Goal: Transaction & Acquisition: Book appointment/travel/reservation

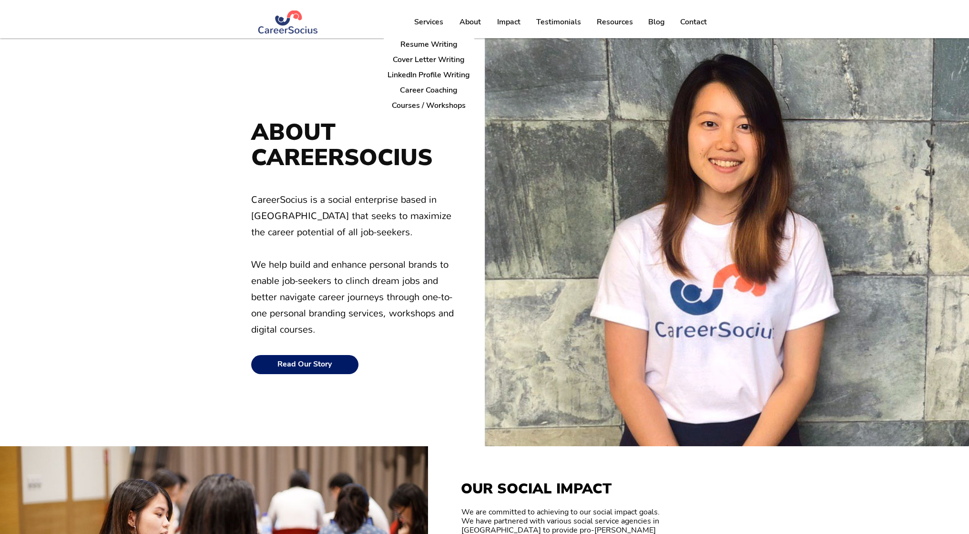
click at [428, 21] on p "Services" at bounding box center [429, 22] width 39 height 24
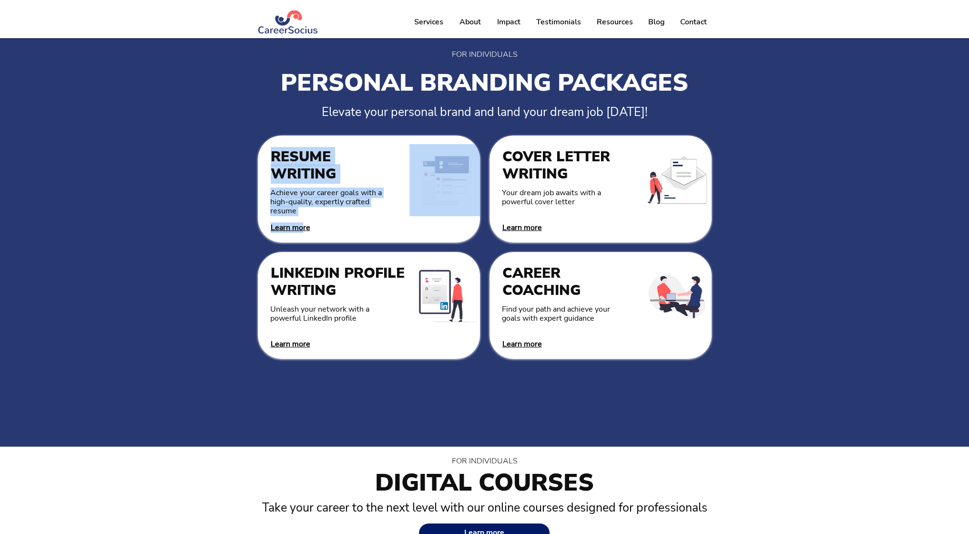
drag, startPoint x: 295, startPoint y: 235, endPoint x: 300, endPoint y: 228, distance: 8.8
click at [300, 228] on div "RESUME WRITING Achieve your career goals with a high-quality, expertly crafted …" at bounding box center [369, 188] width 222 height 107
click at [300, 228] on span "Learn more" at bounding box center [291, 227] width 40 height 10
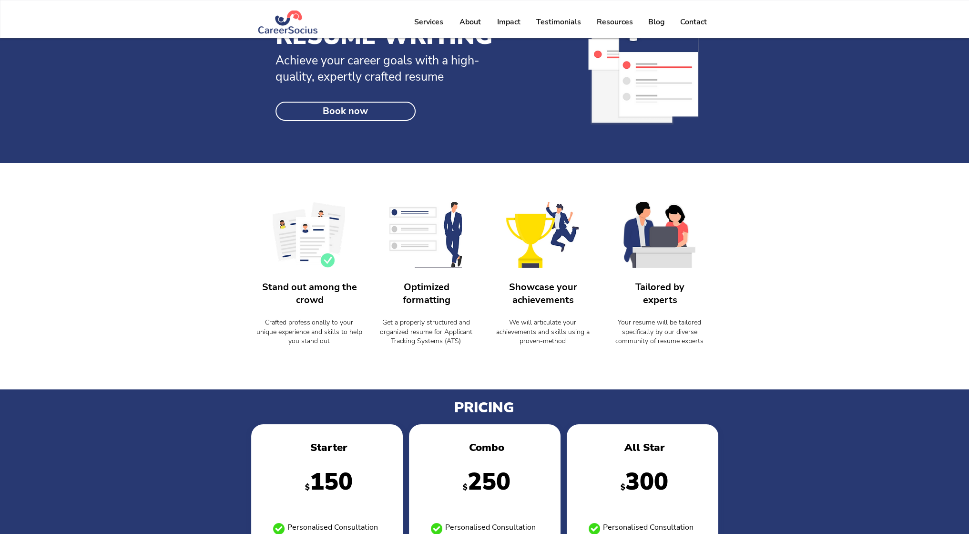
scroll to position [34, 0]
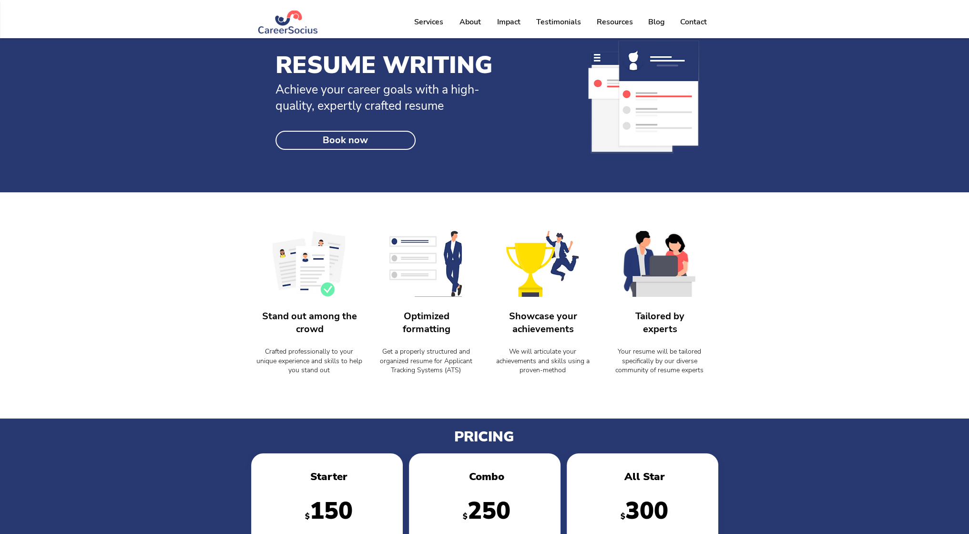
drag, startPoint x: 254, startPoint y: 350, endPoint x: 593, endPoint y: 373, distance: 340.4
click at [593, 373] on div "Stand out among the crowd Crafted professionally to your unique experience and …" at bounding box center [484, 304] width 467 height 193
click at [593, 373] on p "We will articulate your achievements and skills using a proven-method" at bounding box center [543, 361] width 109 height 28
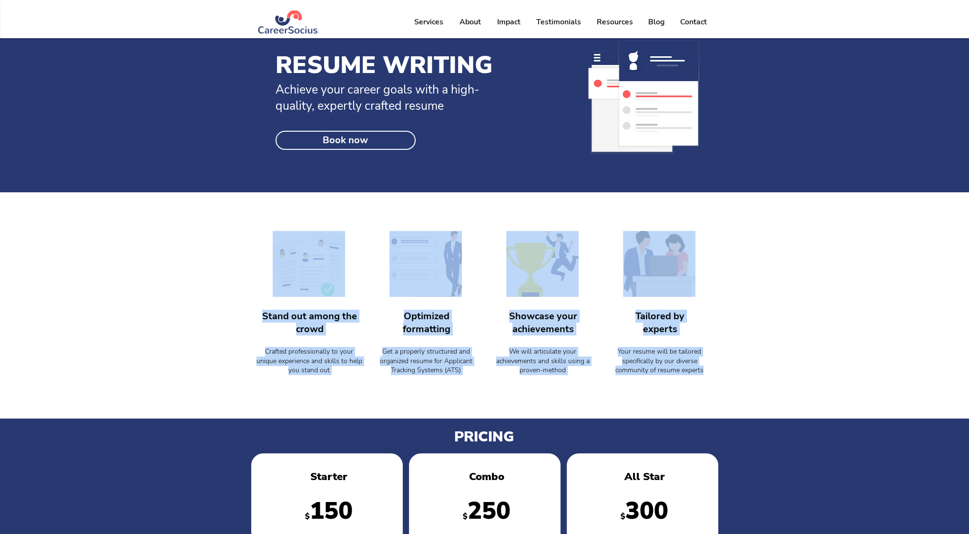
drag, startPoint x: 703, startPoint y: 368, endPoint x: 237, endPoint y: 283, distance: 473.9
click at [237, 283] on div "Stand out among the crowd Crafted professionally to your unique experience and …" at bounding box center [484, 305] width 969 height 226
click at [313, 342] on div at bounding box center [309, 305] width 117 height 190
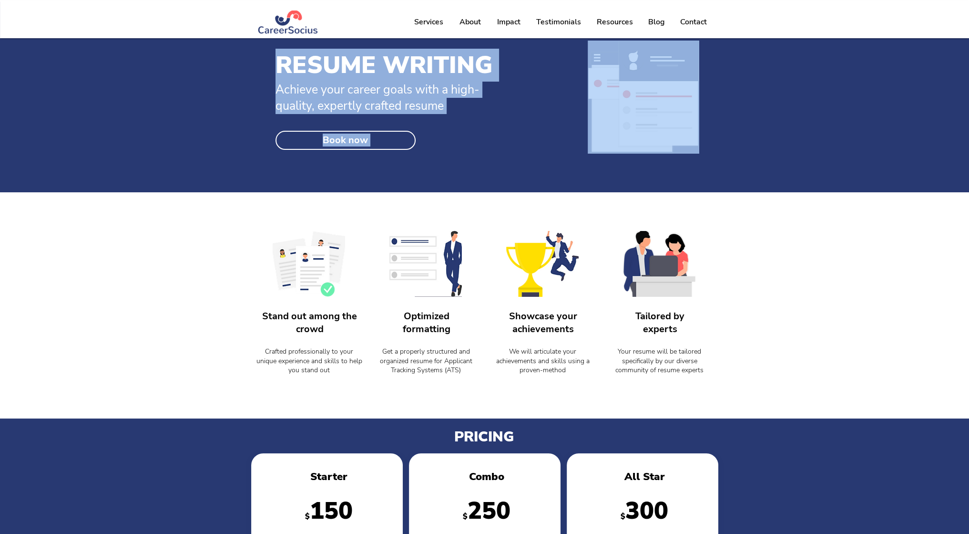
drag, startPoint x: 313, startPoint y: 342, endPoint x: 450, endPoint y: 188, distance: 206.0
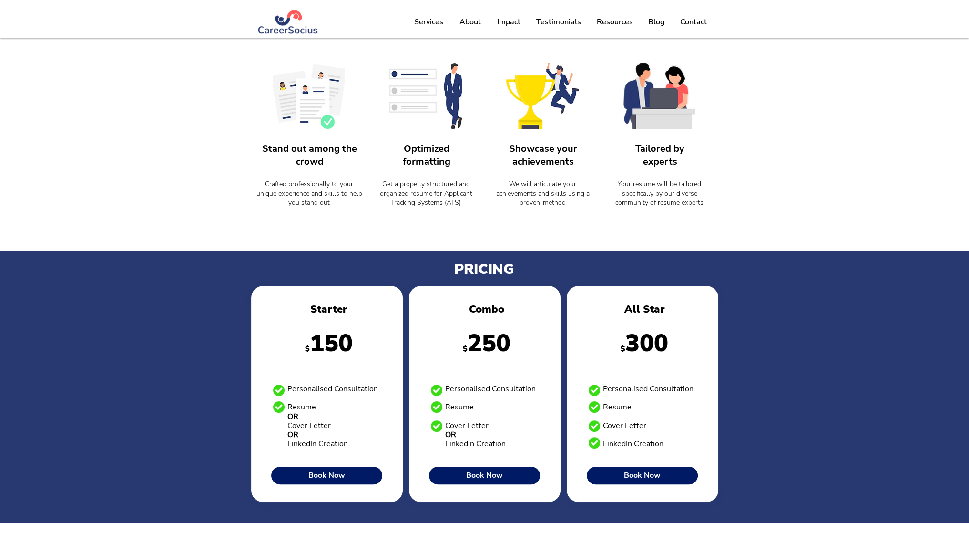
scroll to position [207, 0]
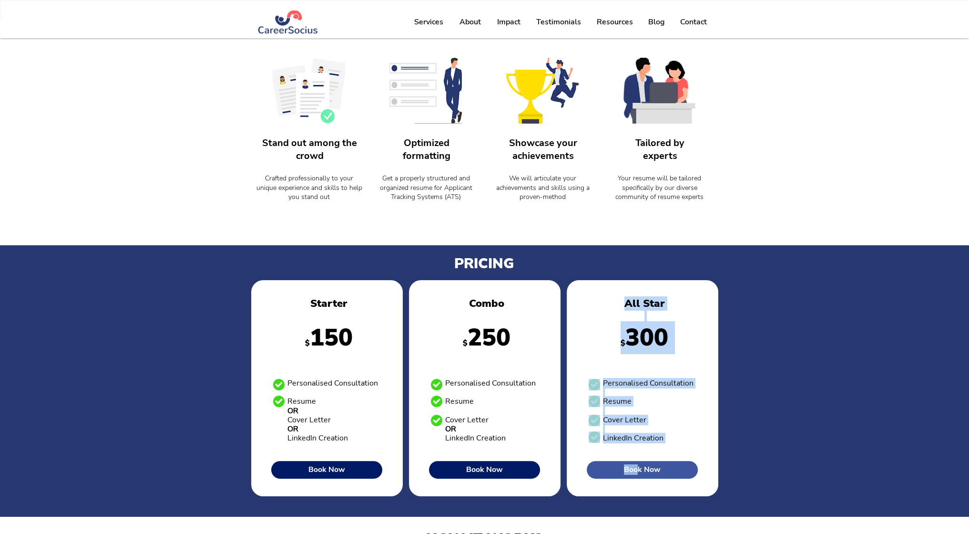
drag, startPoint x: 607, startPoint y: 374, endPoint x: 635, endPoint y: 474, distance: 104.1
click at [635, 474] on div "All Star $ 300 Personalised Consultation Resume Cover Letter LinkedIn Creation …" at bounding box center [643, 388] width 152 height 216
click at [635, 474] on link "Book Now" at bounding box center [642, 470] width 111 height 18
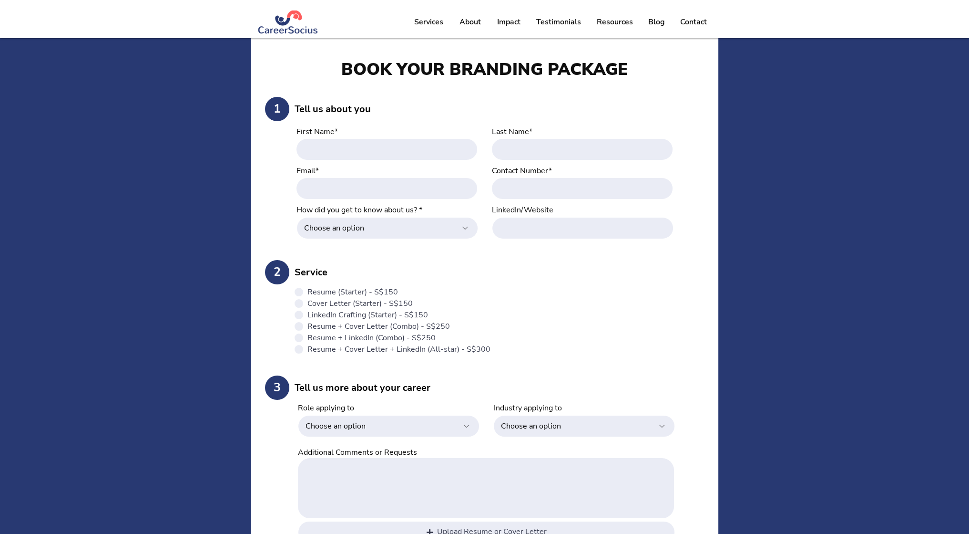
click at [823, 347] on div "main content" at bounding box center [484, 379] width 969 height 682
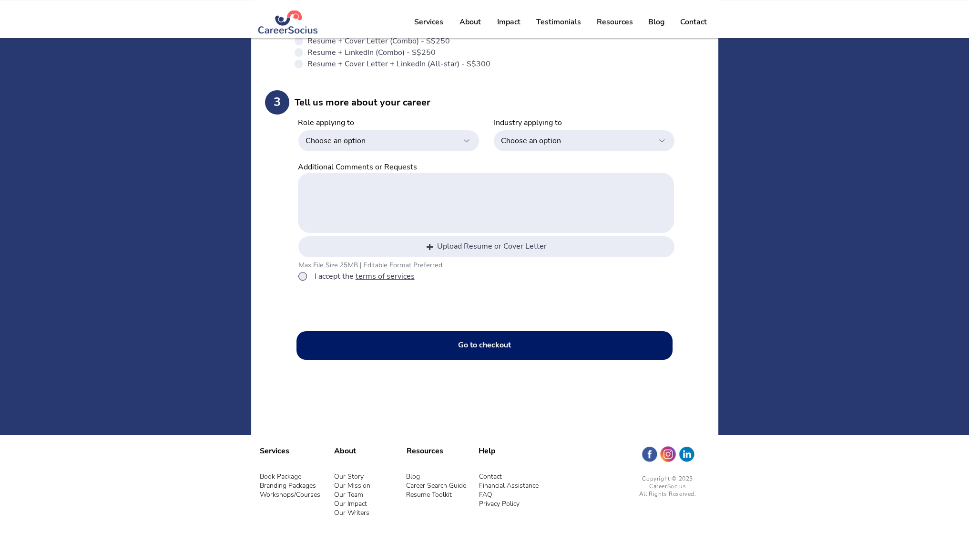
scroll to position [289, 0]
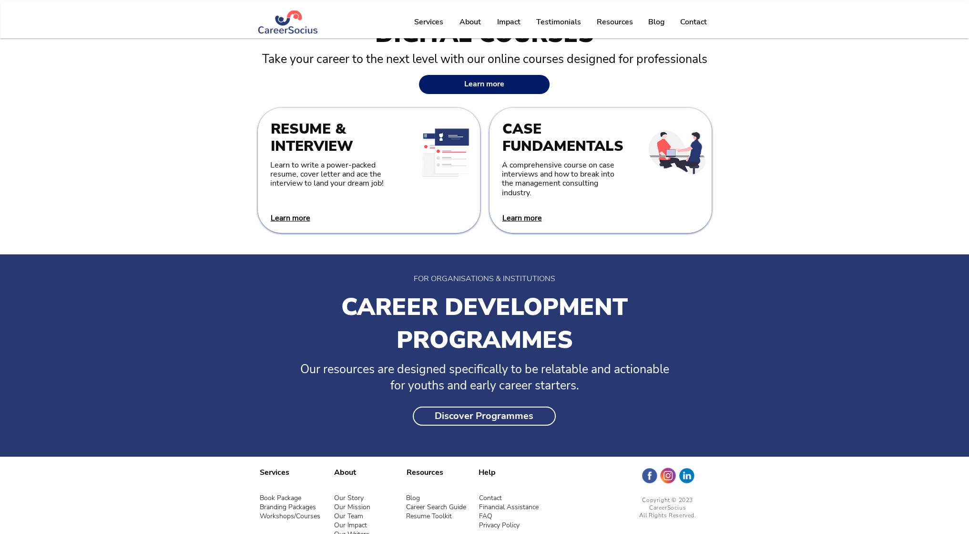
scroll to position [473, 0]
